Goal: Task Accomplishment & Management: Complete application form

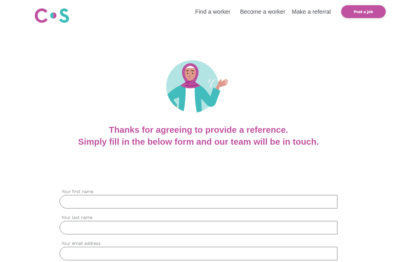
click at [178, 208] on input "Your first name" at bounding box center [199, 201] width 278 height 13
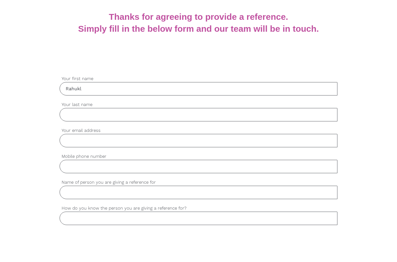
click at [135, 115] on input "Rahukl" at bounding box center [199, 121] width 278 height 13
type input "Rahul"
type input "Amatya"
type input "rahul.amatya@gmail.com"
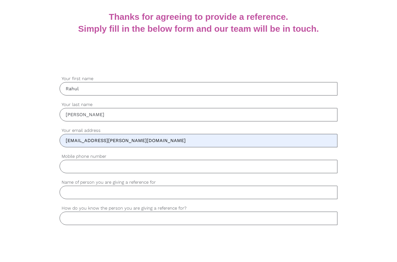
type input "0452185454"
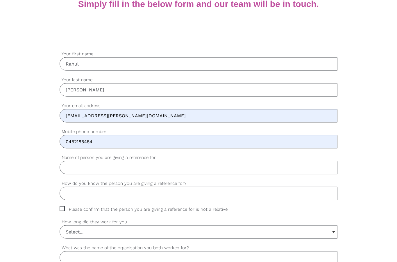
click at [188, 165] on input "Name of person you are giving a reference for" at bounding box center [199, 167] width 278 height 13
type input "Jeena Basnet"
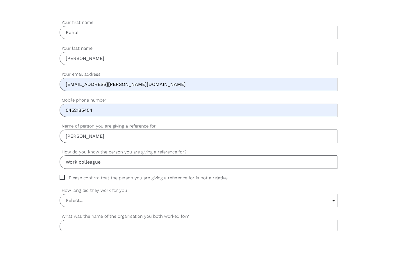
type input "Work colleague"
click at [244, 218] on label "How long did they work for you" at bounding box center [199, 221] width 278 height 7
click at [0, 0] on select "Select... 6 months or less 1 year or less 1-2 years 2-4 years 5 years or more" at bounding box center [0, 0] width 0 height 0
click at [246, 225] on input "Select..." at bounding box center [198, 231] width 277 height 13
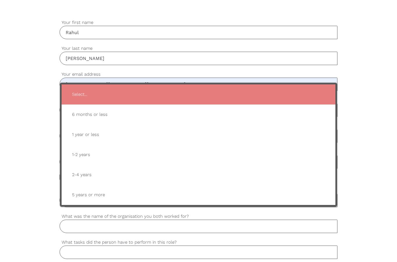
scroll to position [169, 0]
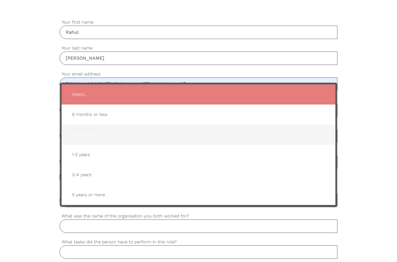
click at [103, 135] on span "1 year or less" at bounding box center [198, 134] width 262 height 14
type input "1 year or less"
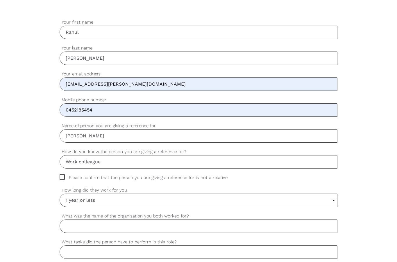
click at [61, 177] on span "Please confirm that the person you are giving a reference for is not a relative" at bounding box center [149, 177] width 179 height 7
click at [61, 177] on input "Please confirm that the person you are giving a reference for is not a relative" at bounding box center [62, 176] width 4 height 4
checkbox input "true"
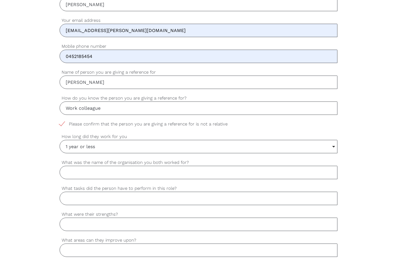
scroll to position [223, 0]
click at [95, 176] on input "What was the name of the organisation you both worked for?" at bounding box center [199, 171] width 278 height 13
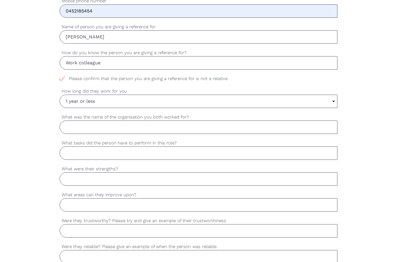
scroll to position [268, 0]
type input "W"
type input "O"
type input "Westmead hospital"
type input "RN duties"
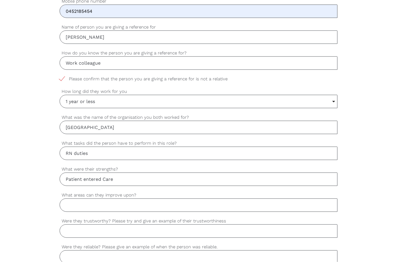
click at [92, 179] on input "Patient entered Care" at bounding box center [199, 178] width 278 height 13
type input "Patient centered Care"
click at [229, 203] on input "What areas can they improve upon?" at bounding box center [199, 204] width 278 height 13
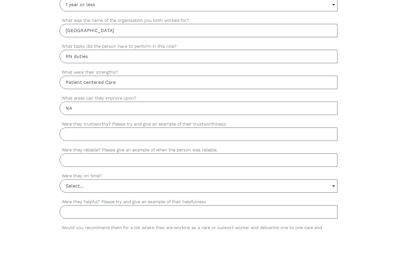
scroll to position [343, 0]
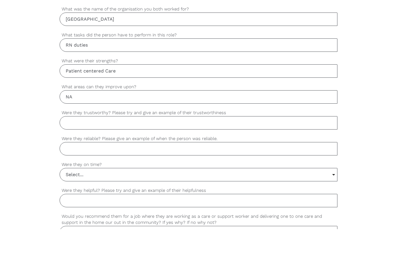
type input "NA"
click at [115, 149] on input "Were they trustworthy? Please try and give an example of their trustworthiness" at bounding box center [199, 155] width 278 height 13
type input "Yes"
type input "Yes, she is very reliable with her duties"
click at [217, 201] on input "Select..." at bounding box center [198, 207] width 277 height 13
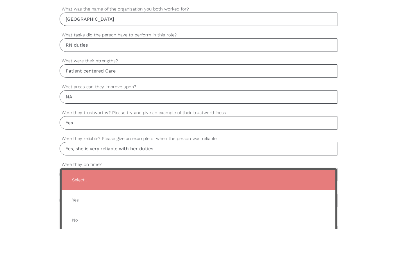
scroll to position [376, 0]
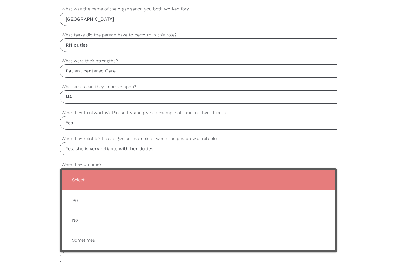
type input "Yes"
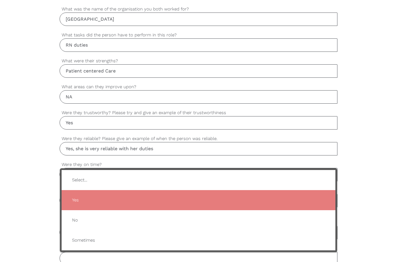
click at [202, 194] on span "Yes" at bounding box center [198, 200] width 262 height 14
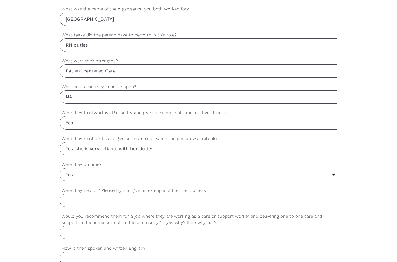
click at [157, 201] on input "Were they helpful? Please try and give an example of their helpfulness" at bounding box center [199, 200] width 278 height 13
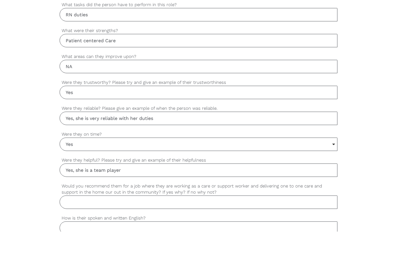
type input "Yes, she is a team player"
click at [157, 226] on input "Would you recommend them for a job where they are working as a care or support …" at bounding box center [199, 232] width 278 height 13
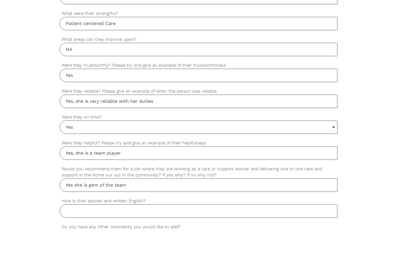
scroll to position [392, 0]
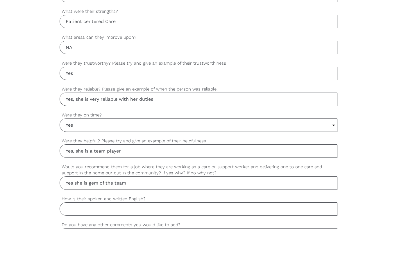
type input "Yes she is gem of the team"
click at [157, 228] on label "How is their spoken and written English?" at bounding box center [199, 231] width 278 height 7
click at [157, 235] on input "How is their spoken and written English?" at bounding box center [199, 241] width 278 height 13
type input "Yes"
click at [225, 261] on input "Do you have any other comments you would like to add?" at bounding box center [199, 267] width 278 height 13
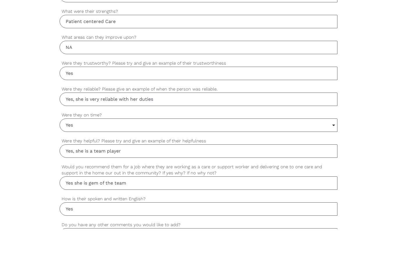
type input "N"
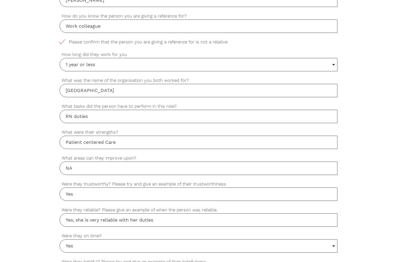
scroll to position [304, 0]
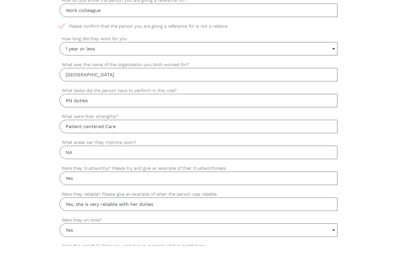
type input "She is a good nurse"
click at [259, 187] on input "Yes" at bounding box center [199, 193] width 278 height 13
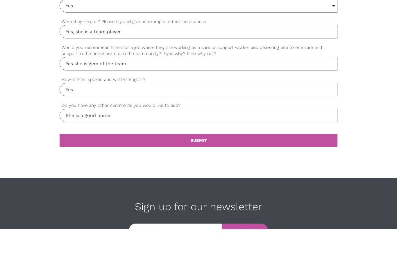
scroll to position [571, 0]
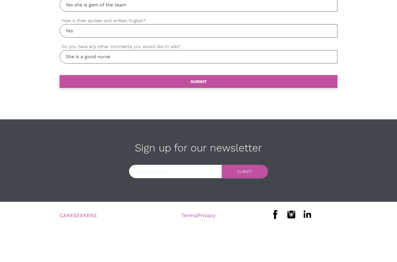
type input "Yes. You can trust her. I did not encounter any issues while working with her"
click at [276, 108] on link "settings SUBMIT" at bounding box center [199, 114] width 278 height 13
